Goal: Check status: Check status

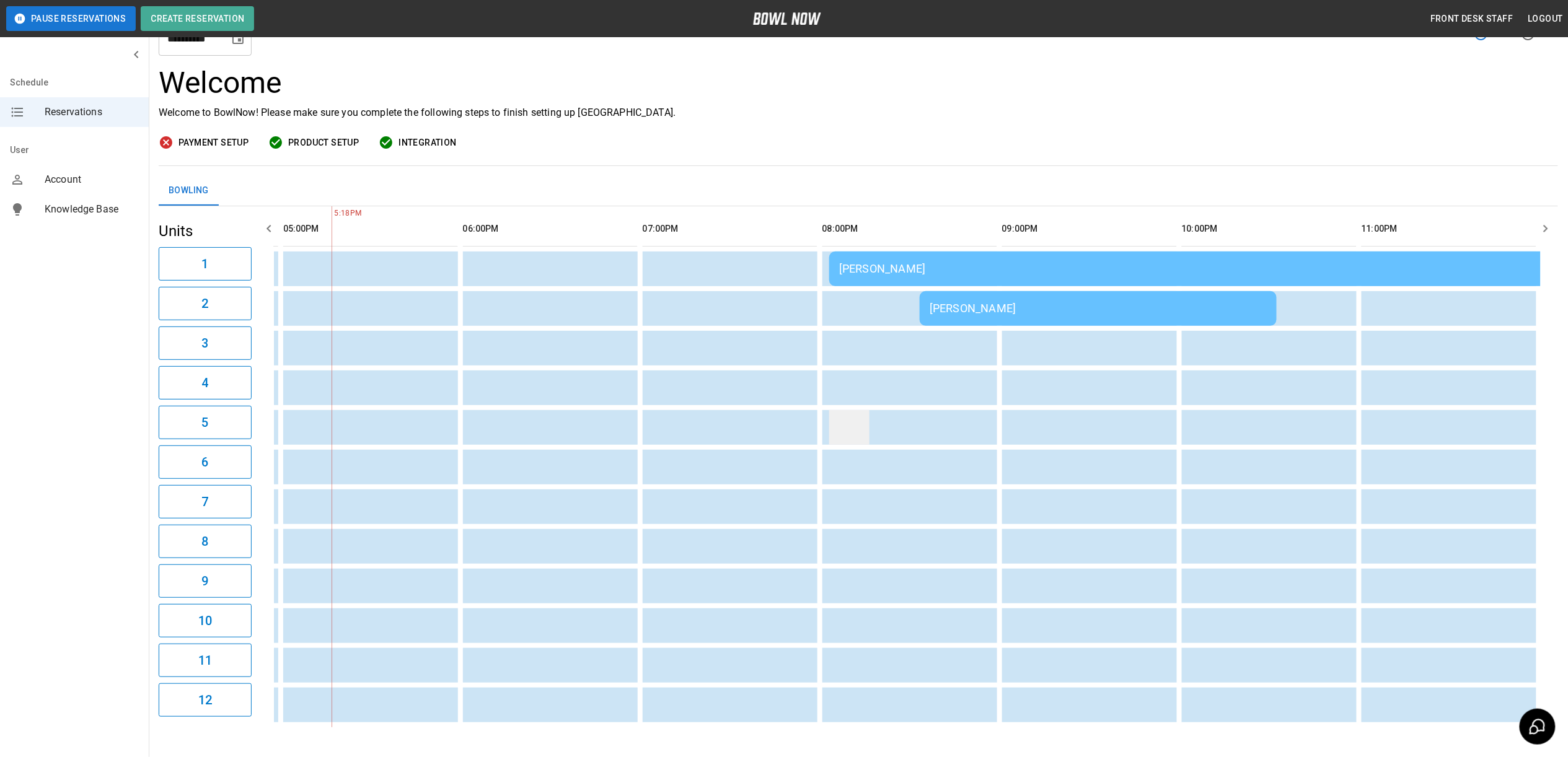
scroll to position [83, 0]
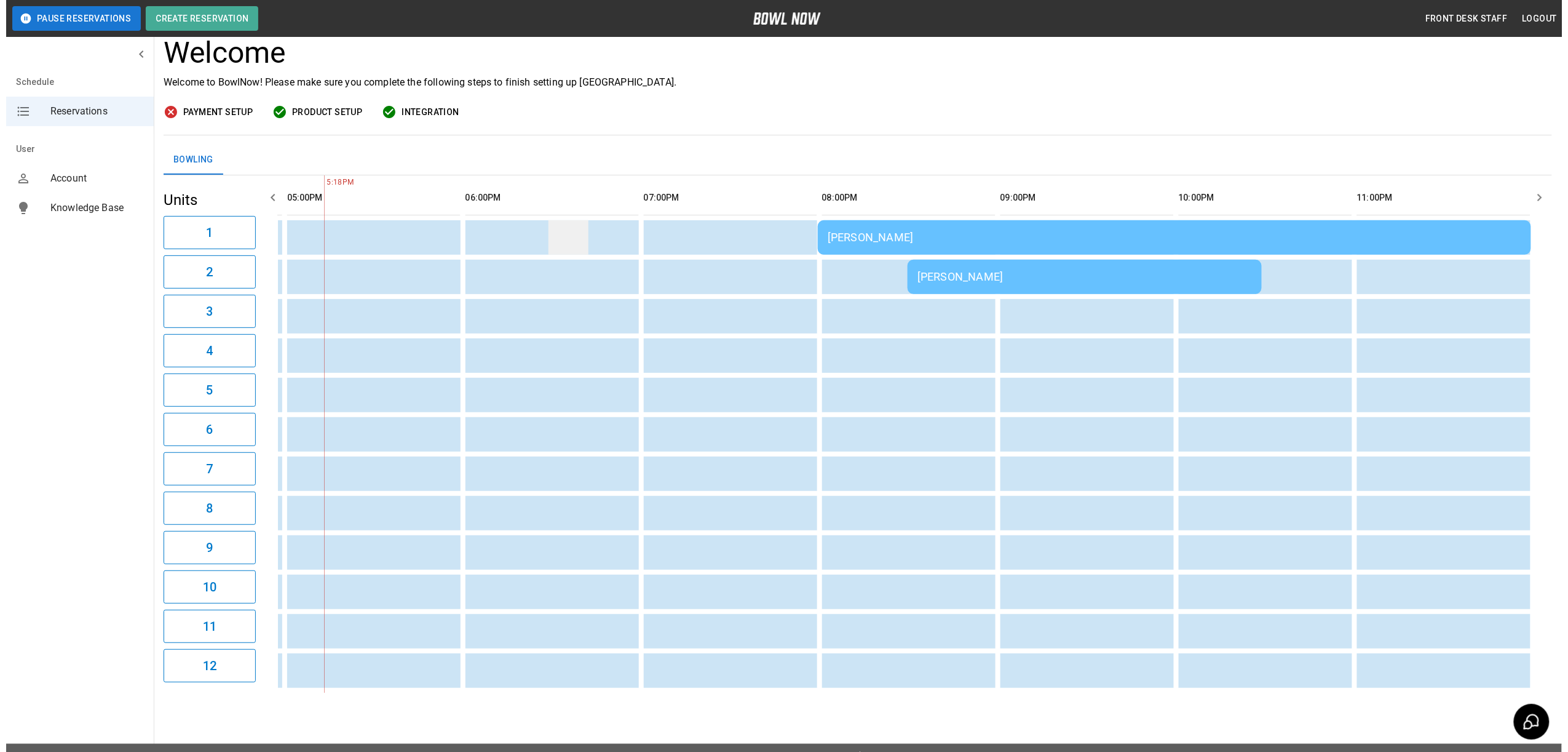
scroll to position [0, 1081]
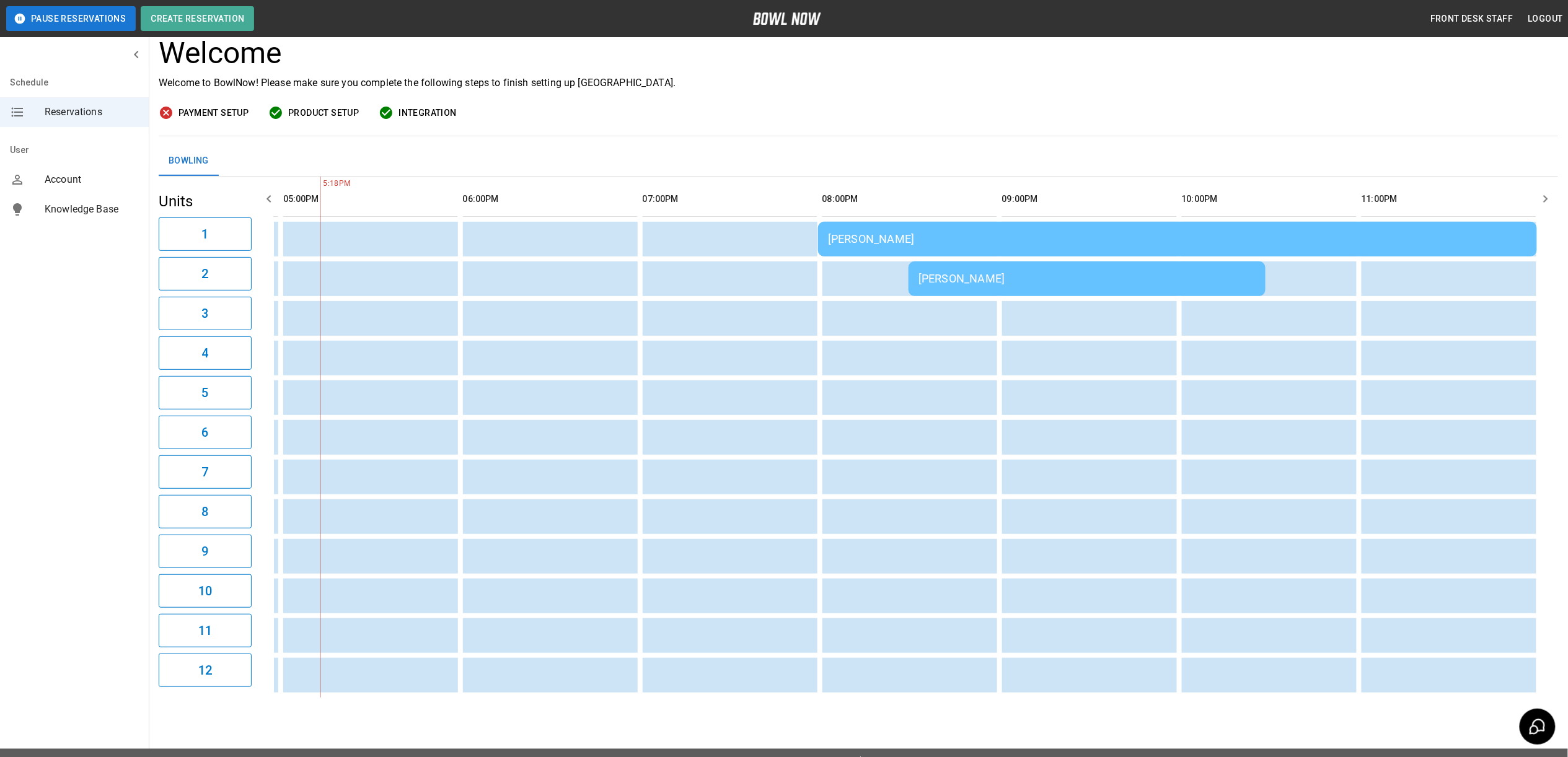
click at [901, 241] on div "[PERSON_NAME]" at bounding box center [1178, 238] width 699 height 13
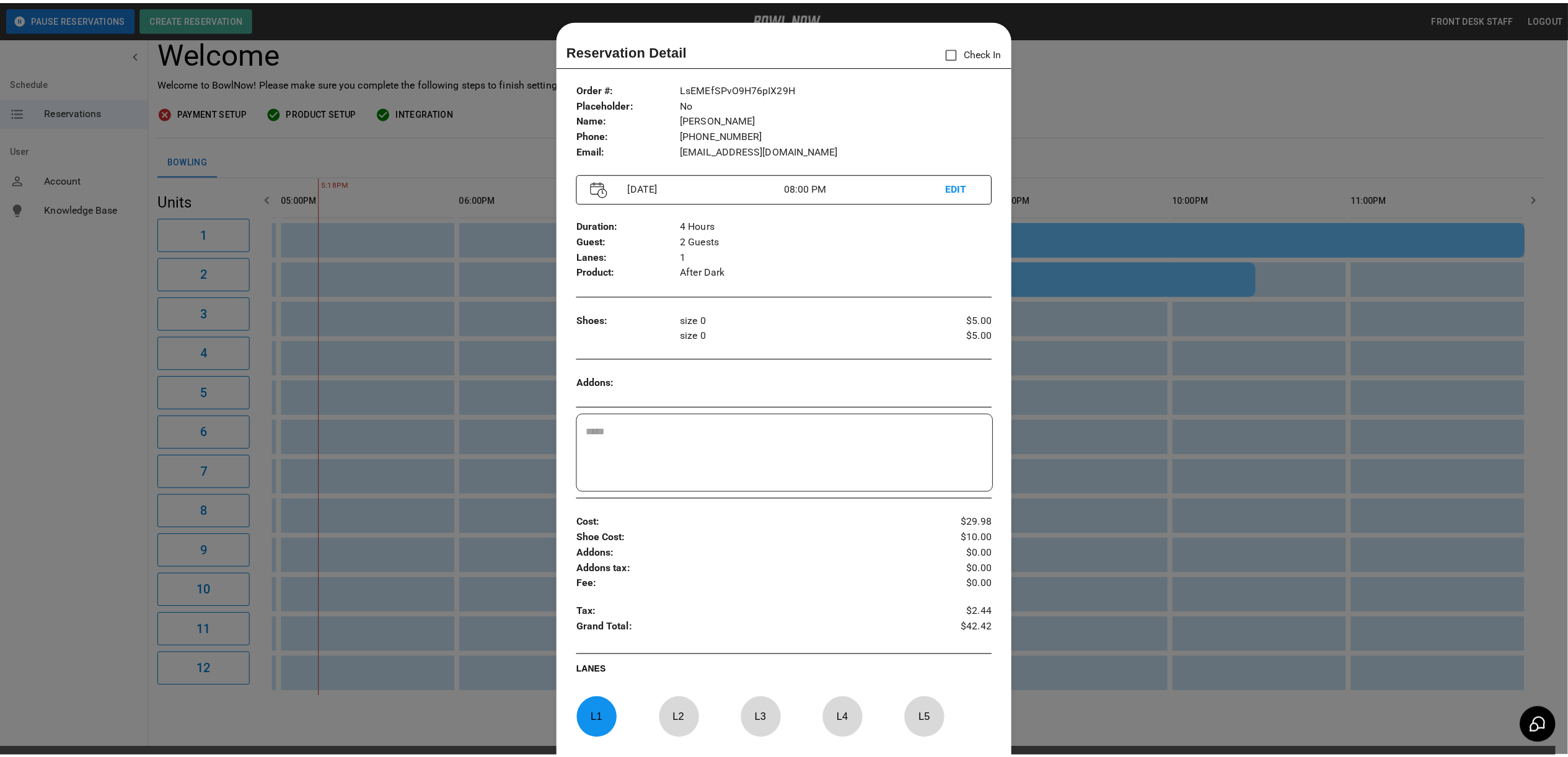
scroll to position [20, 0]
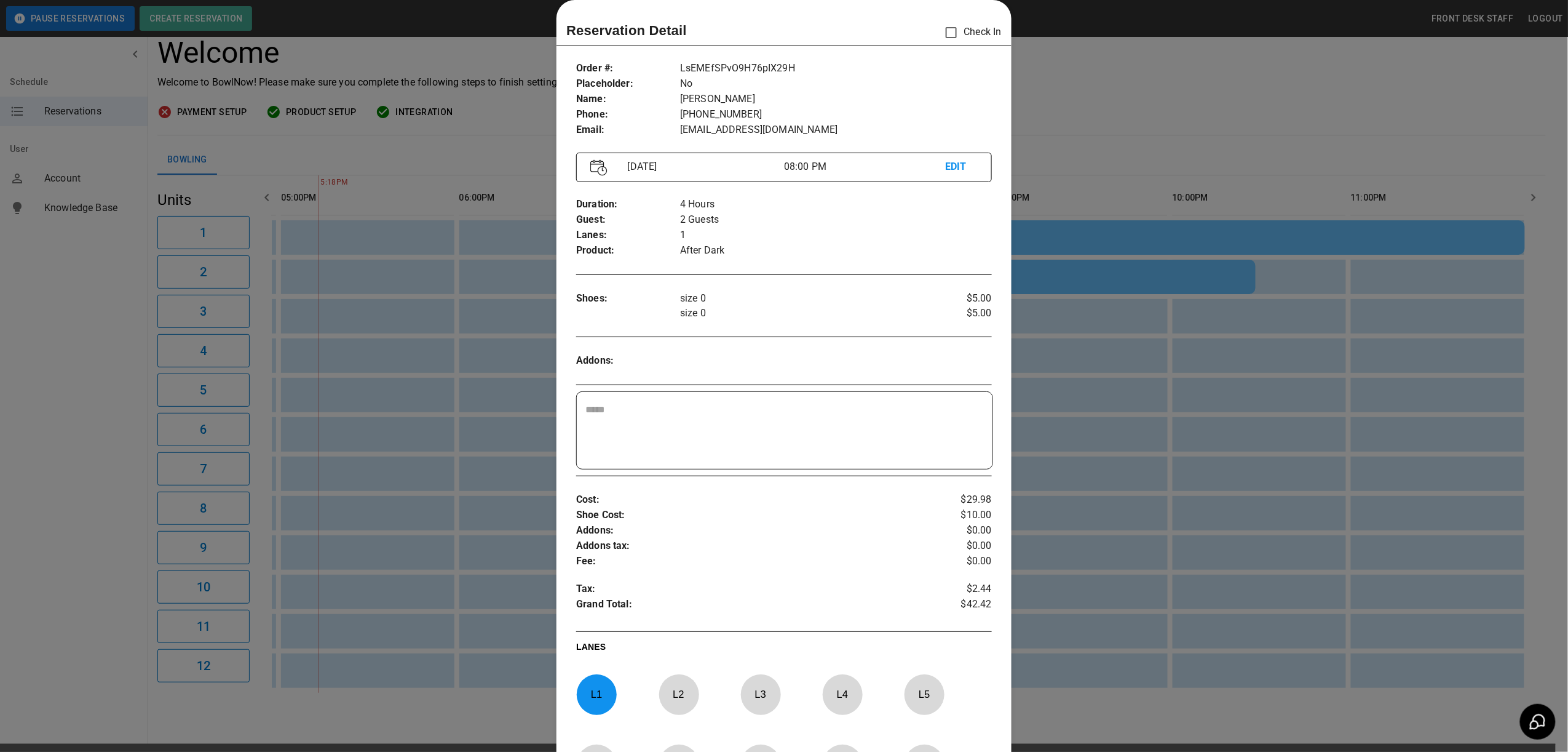
drag, startPoint x: 1135, startPoint y: 100, endPoint x: 1134, endPoint y: 149, distance: 49.0
click at [1135, 100] on div at bounding box center [784, 376] width 1568 height 752
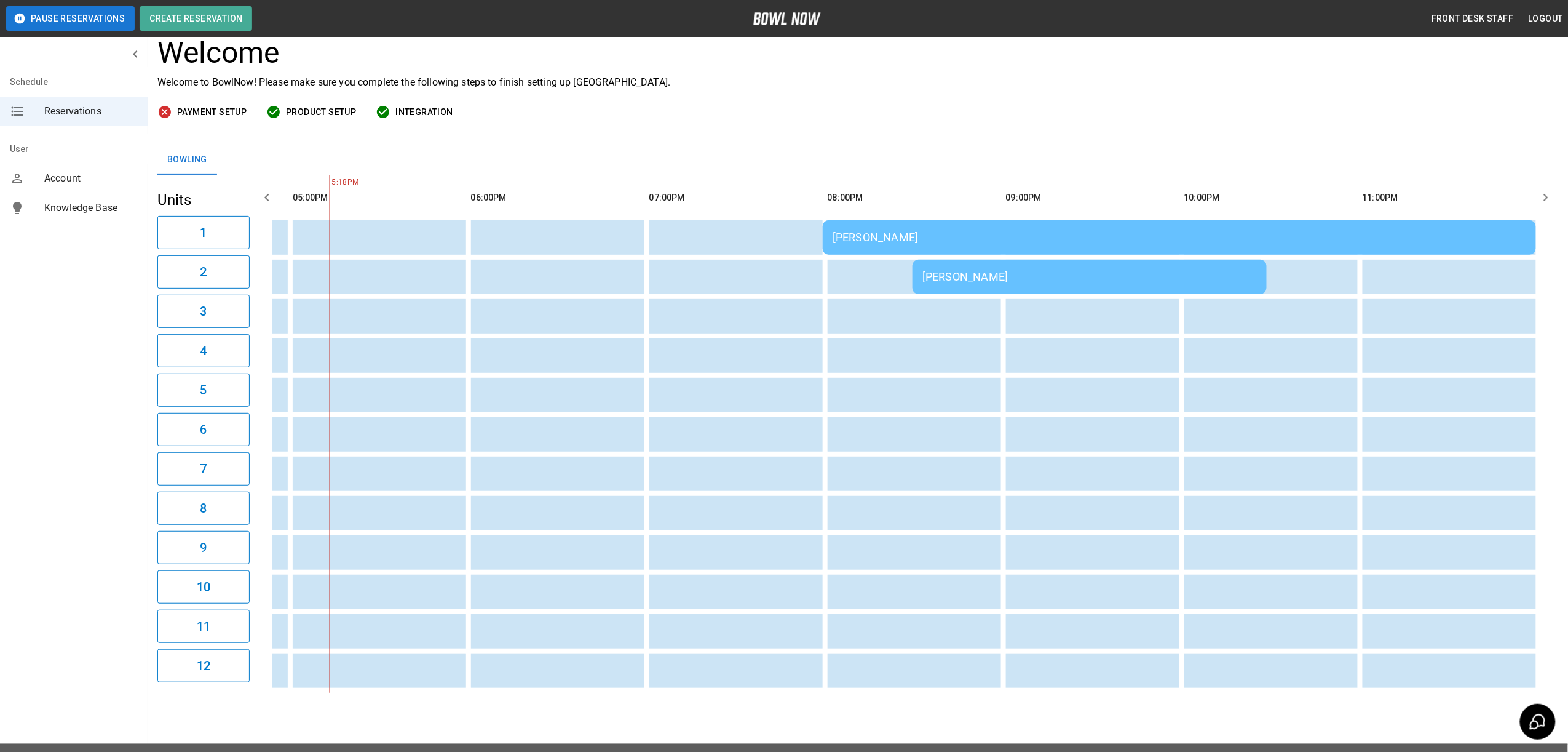
scroll to position [0, 1069]
click at [1101, 284] on td "[PERSON_NAME]" at bounding box center [1091, 277] width 354 height 35
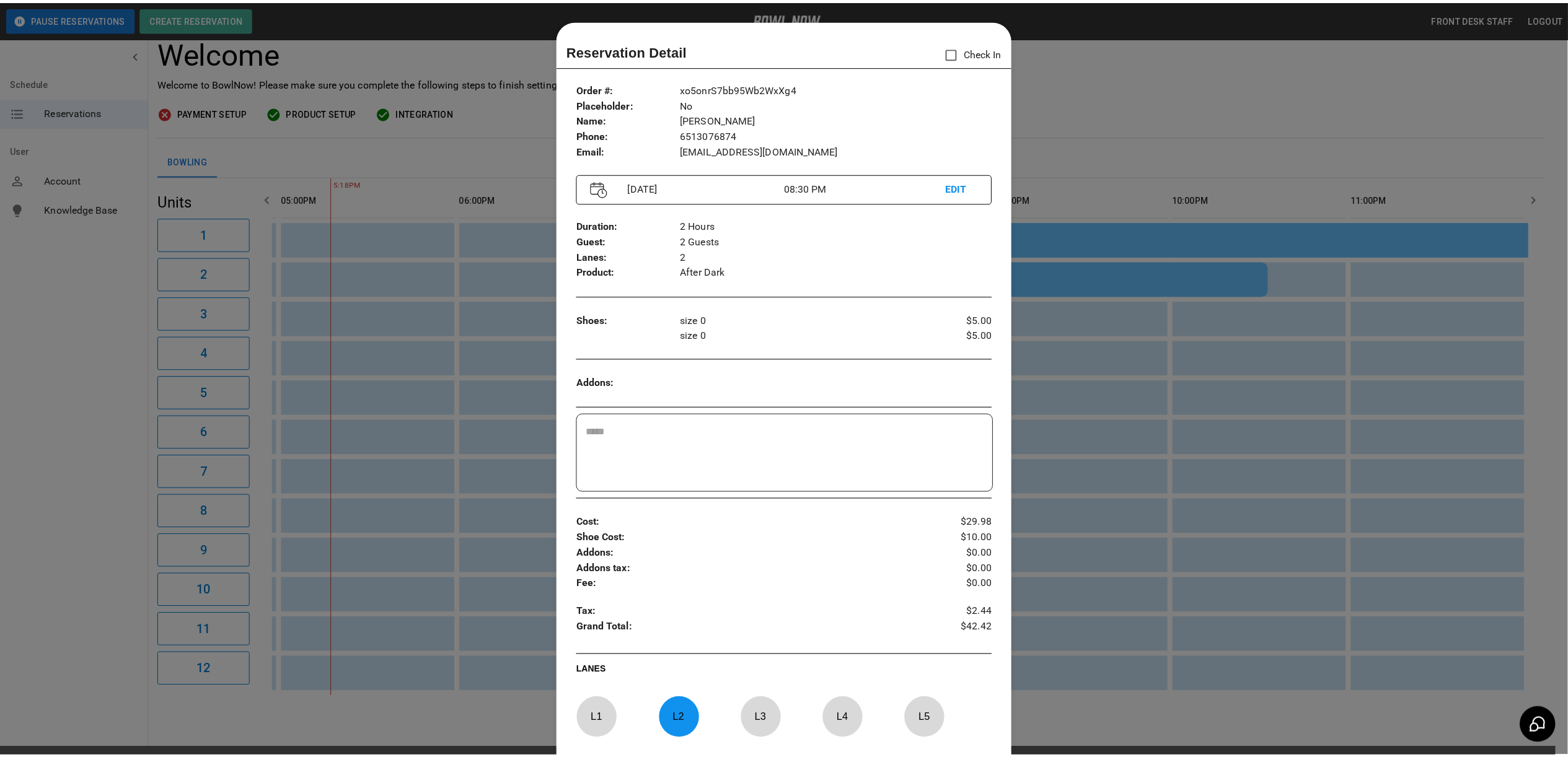
scroll to position [20, 0]
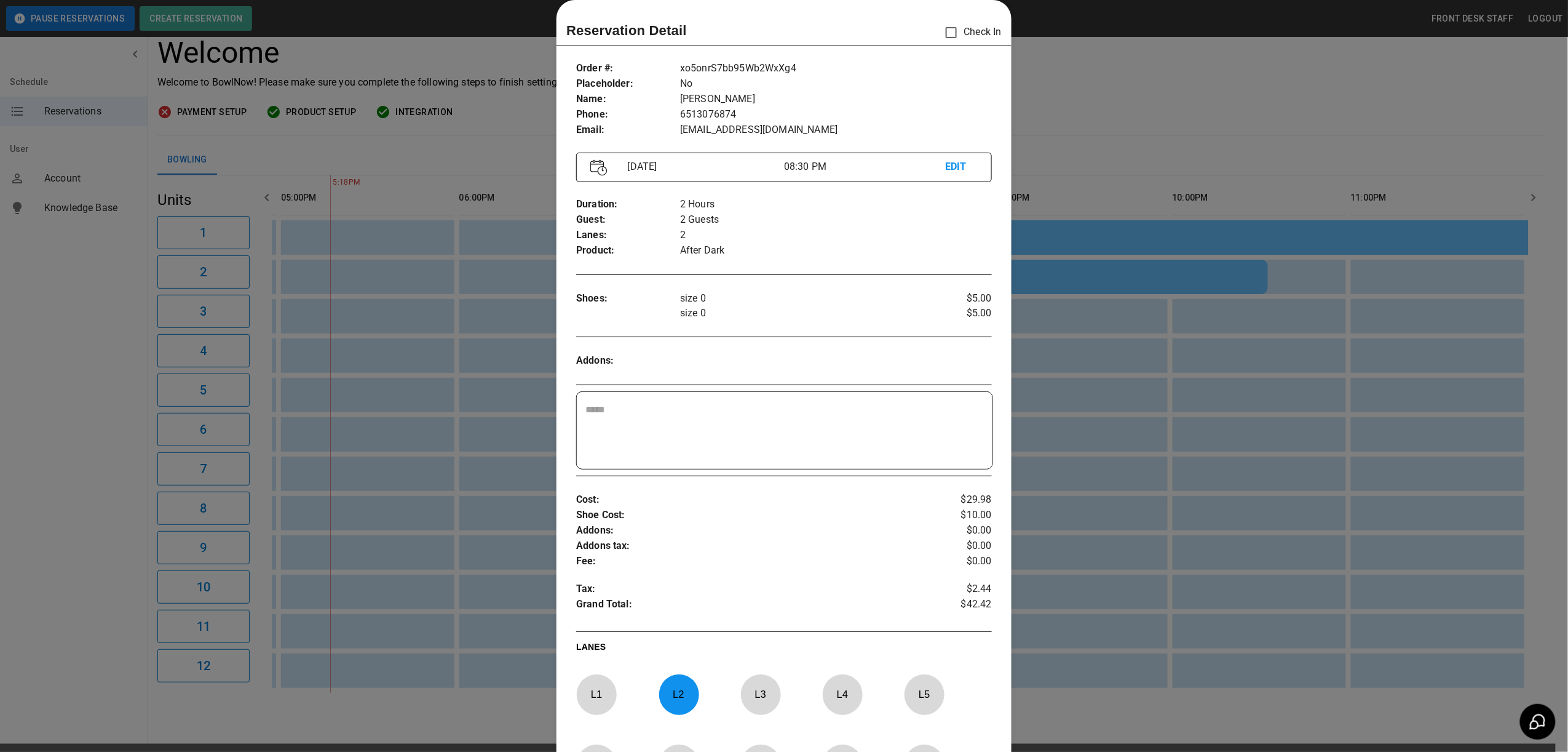
drag, startPoint x: 1141, startPoint y: 92, endPoint x: 1104, endPoint y: 74, distance: 41.1
click at [1141, 92] on div at bounding box center [784, 376] width 1568 height 752
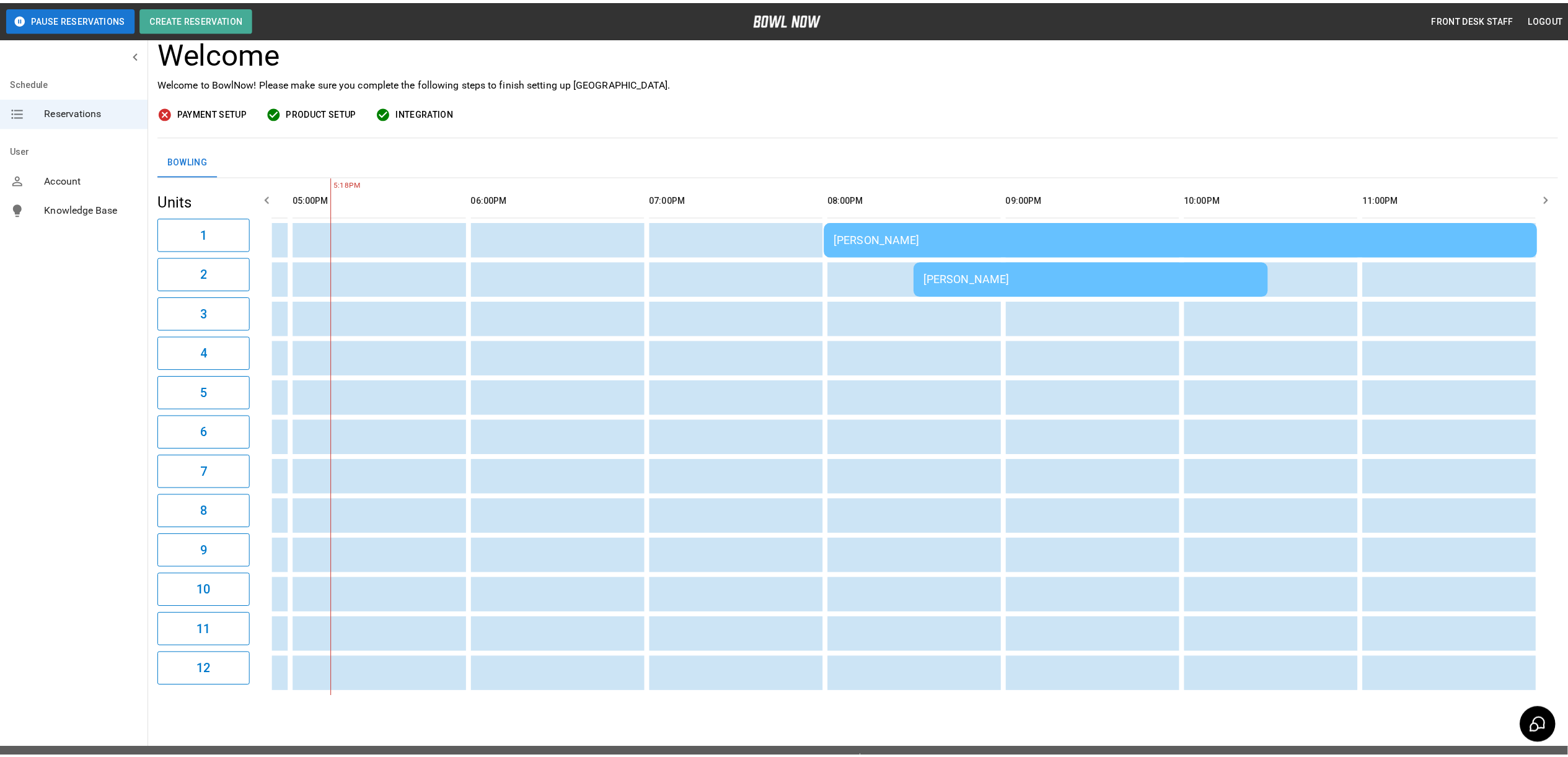
scroll to position [0, 1045]
